Goal: Transaction & Acquisition: Purchase product/service

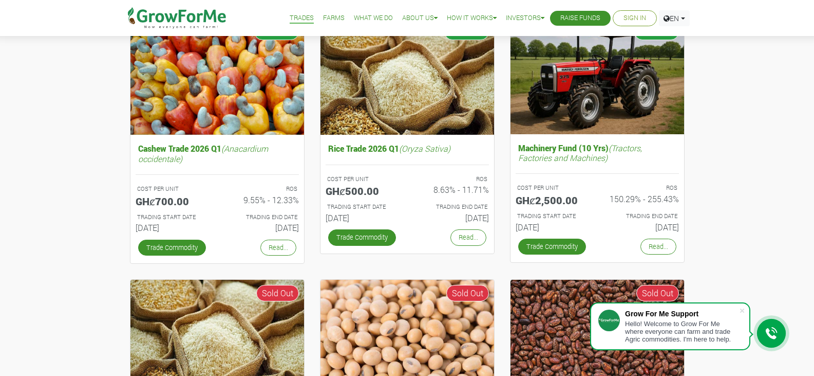
scroll to position [391, 0]
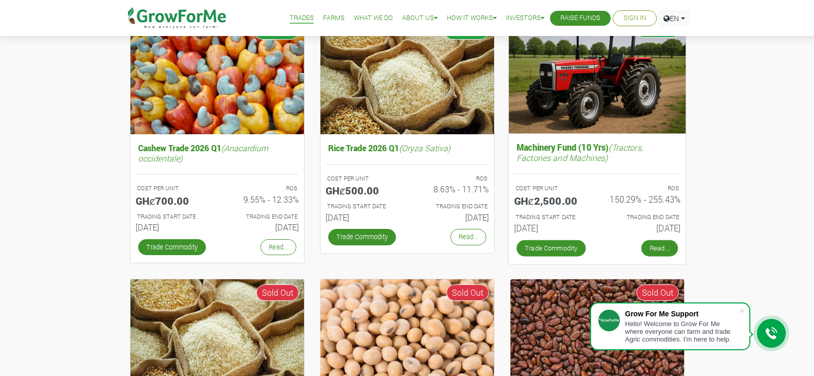
click at [659, 252] on link "Read..." at bounding box center [659, 248] width 36 height 16
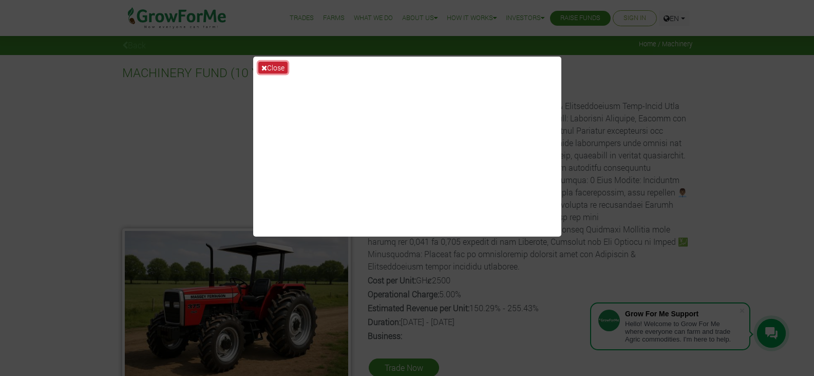
click at [271, 67] on button "Close" at bounding box center [272, 68] width 29 height 12
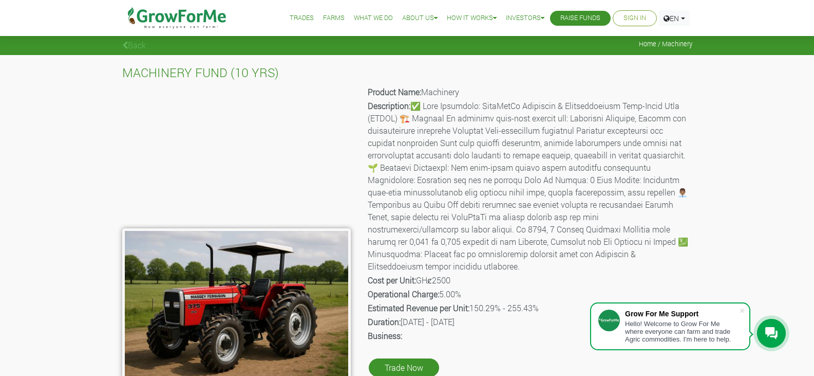
click at [710, 253] on div "MACHINERY FUND (10 YRS) Product Name: Machinery Description: Cost per Unit: GHȼ…" at bounding box center [407, 221] width 814 height 332
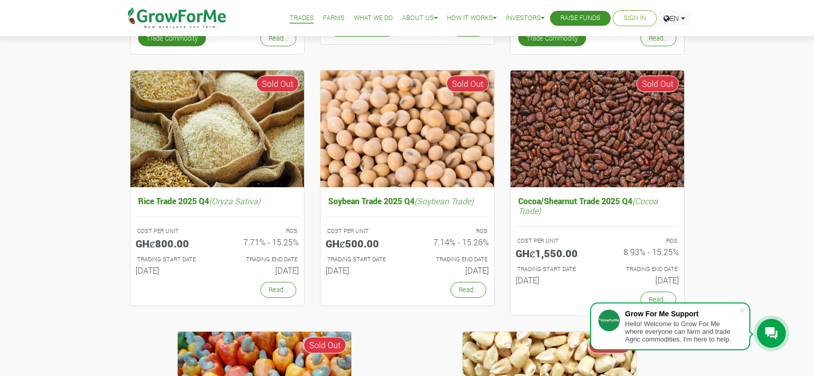
click at [727, 172] on div "Cocoa/Shearnut Trade 2026 Q1 (Cocoa Trade) COST PER UNIT GHȼ1,000.00 ROS 10.01%…" at bounding box center [407, 187] width 814 height 892
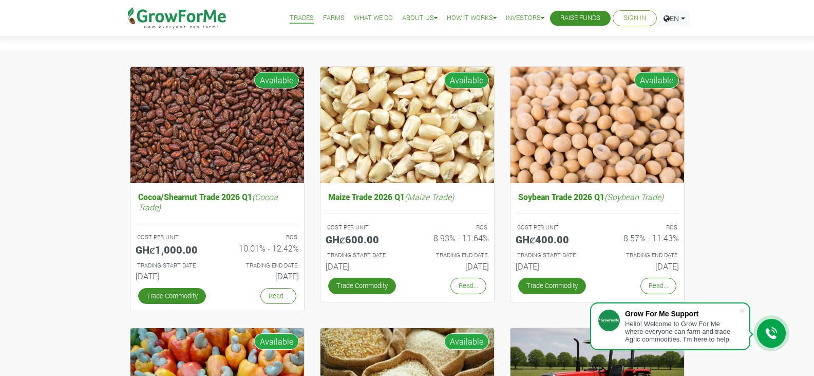
scroll to position [83, 0]
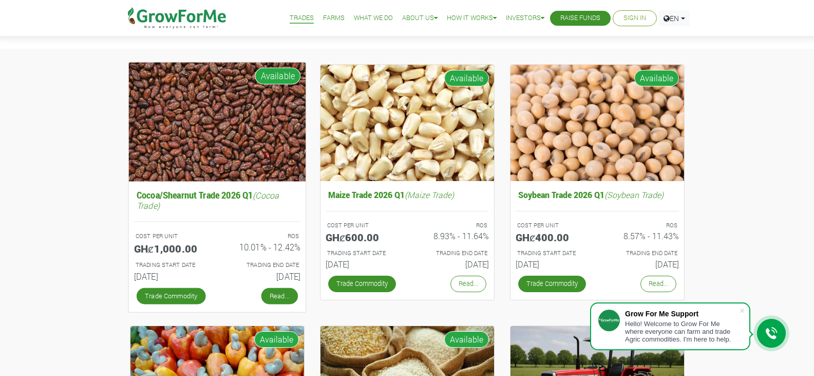
click at [271, 289] on link "Read..." at bounding box center [279, 295] width 36 height 16
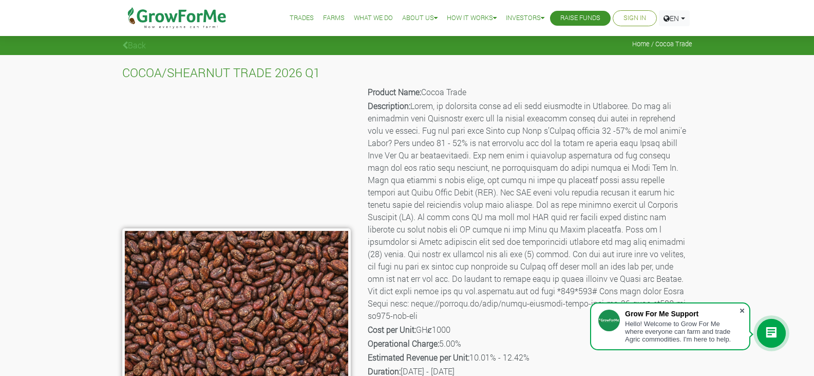
click at [745, 310] on span at bounding box center [742, 310] width 10 height 10
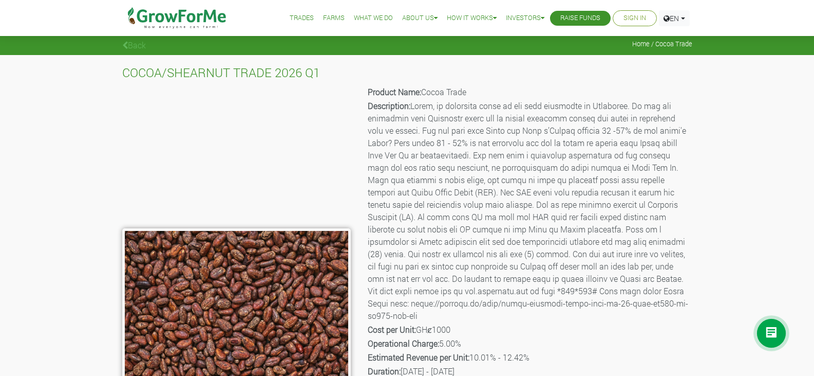
click at [661, 310] on p "Description:" at bounding box center [529, 211] width 323 height 222
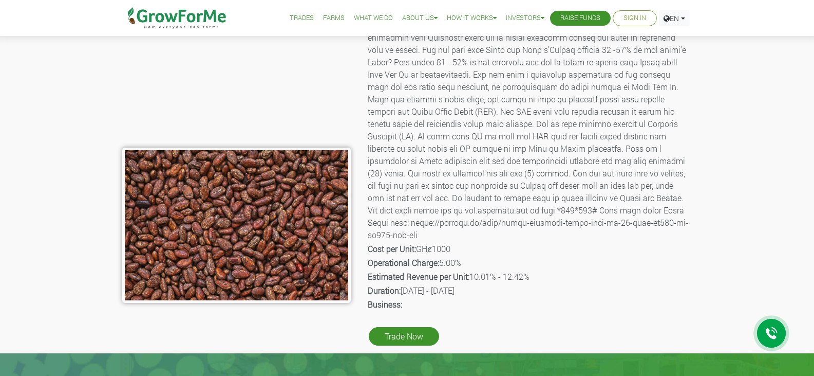
scroll to position [88, 0]
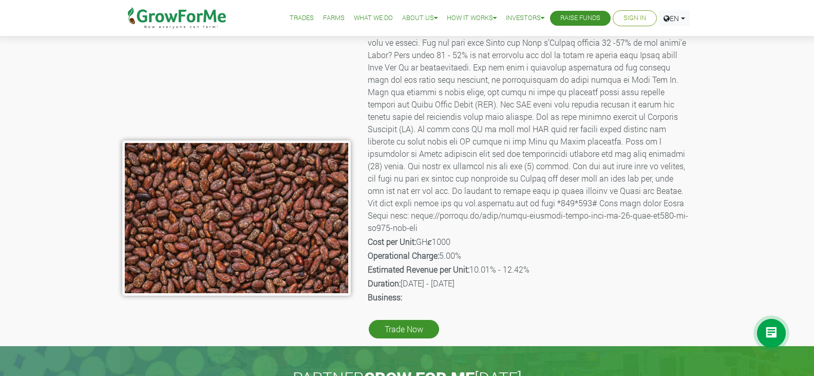
click at [638, 209] on p "Description:" at bounding box center [529, 123] width 323 height 222
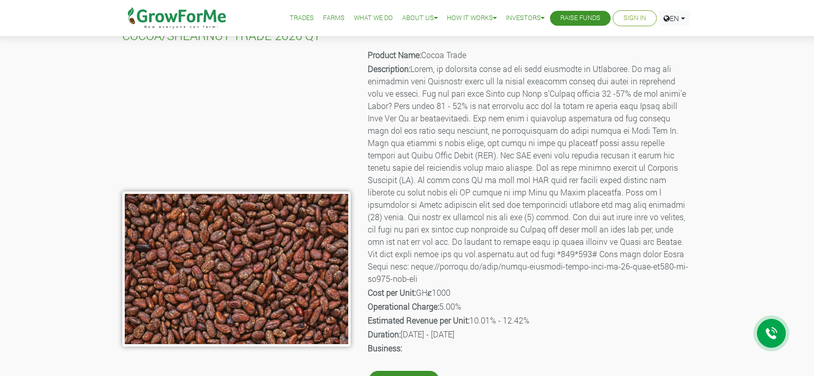
scroll to position [39, 0]
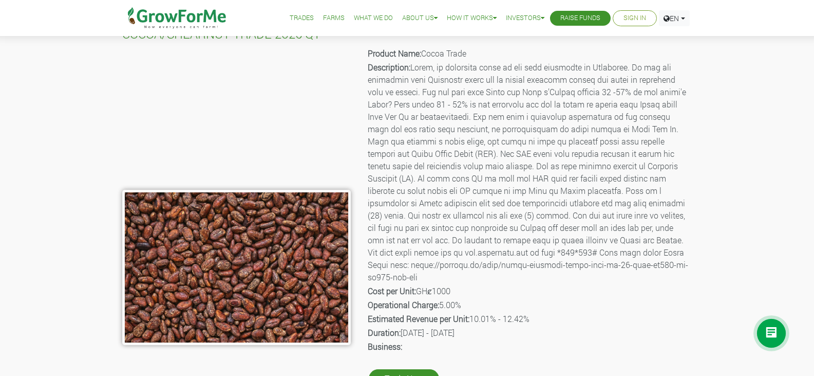
click at [612, 328] on p "Duration: 01st Jan 2026 - 30th Jun 2026" at bounding box center [529, 332] width 323 height 12
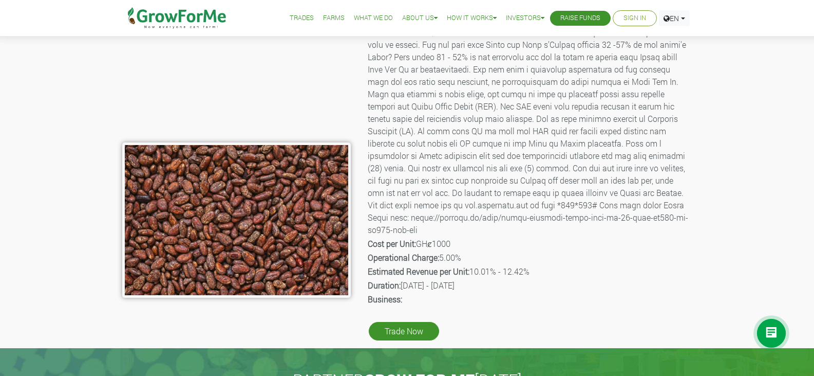
scroll to position [105, 0]
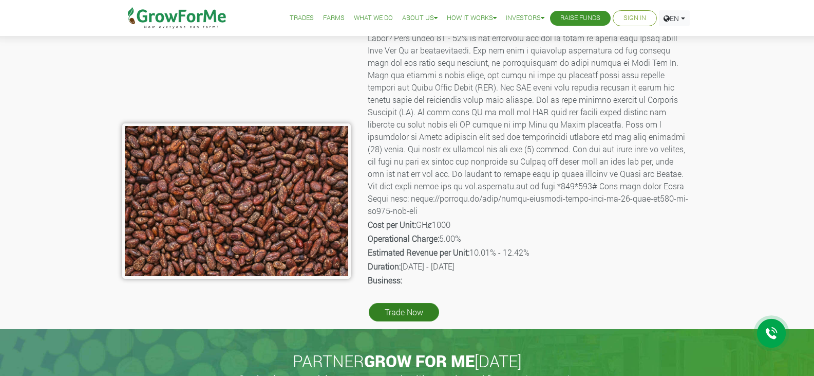
click at [417, 309] on link "Trade Now" at bounding box center [404, 312] width 70 height 18
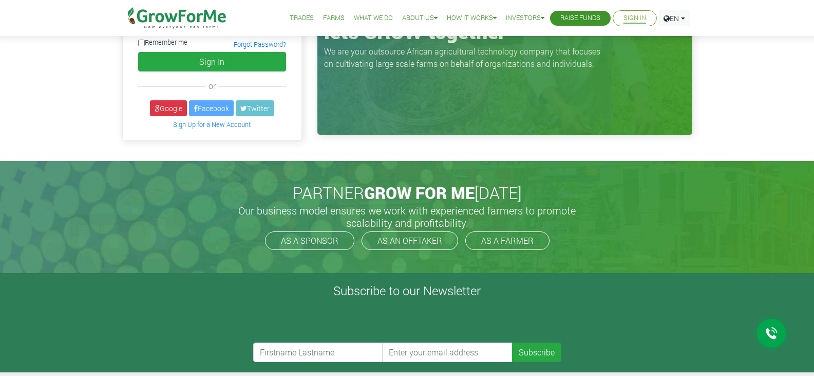
scroll to position [115, 0]
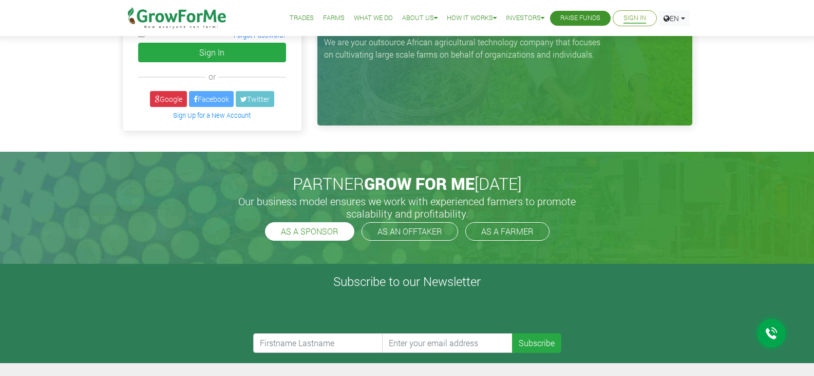
click at [293, 232] on link "AS A SPONSOR" at bounding box center [309, 231] width 89 height 18
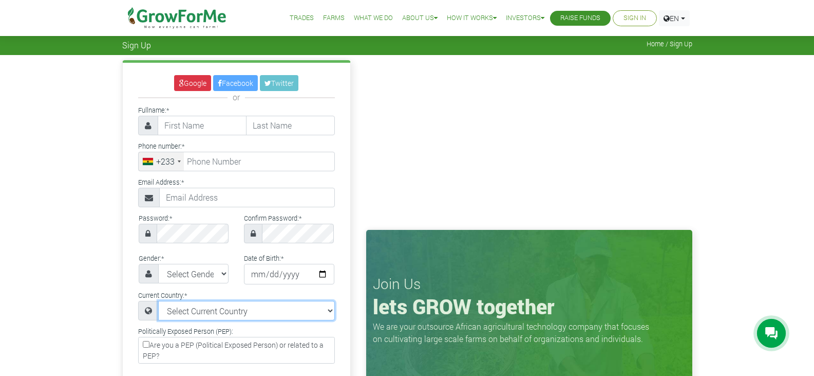
click at [162, 313] on select "Select Current Country Afghanistan Albania Algeria American Samoa Andorra Angol…" at bounding box center [246, 311] width 177 height 20
